Goal: Task Accomplishment & Management: Use online tool/utility

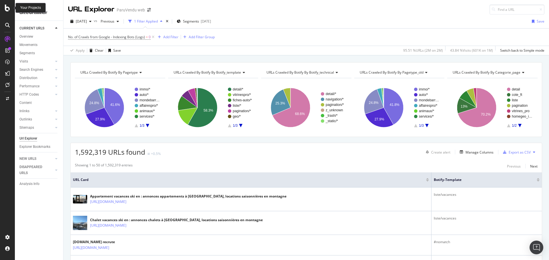
click at [4, 7] on div at bounding box center [8, 8] width 14 height 7
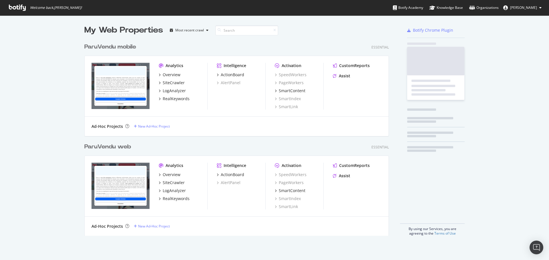
scroll to position [256, 540]
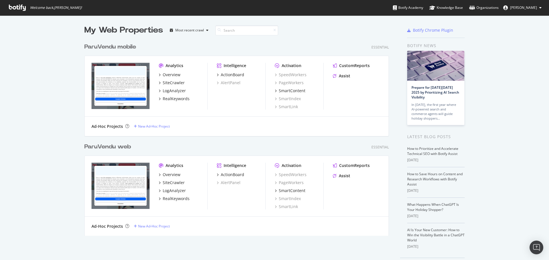
click at [105, 47] on div "ParuVendu mobile" at bounding box center [110, 47] width 52 height 8
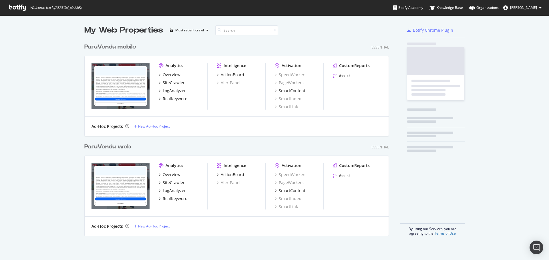
scroll to position [256, 540]
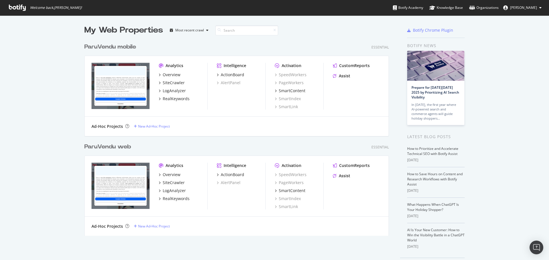
click at [113, 146] on div "ParuVendu web" at bounding box center [107, 147] width 47 height 8
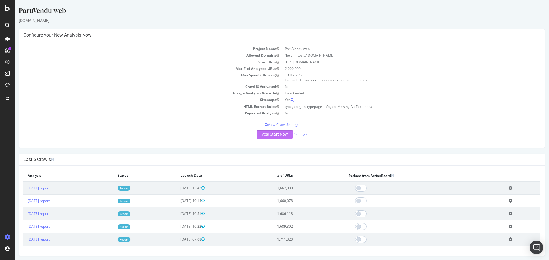
click at [271, 135] on button "Yes! Start Now" at bounding box center [274, 134] width 35 height 9
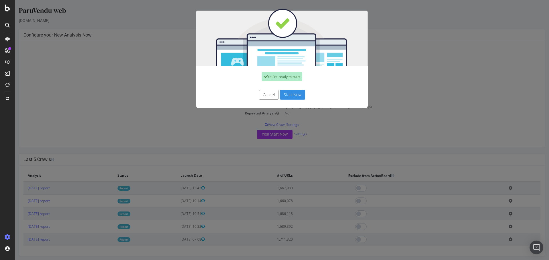
click at [286, 96] on button "Start Now" at bounding box center [292, 95] width 25 height 10
